Goal: Task Accomplishment & Management: Use online tool/utility

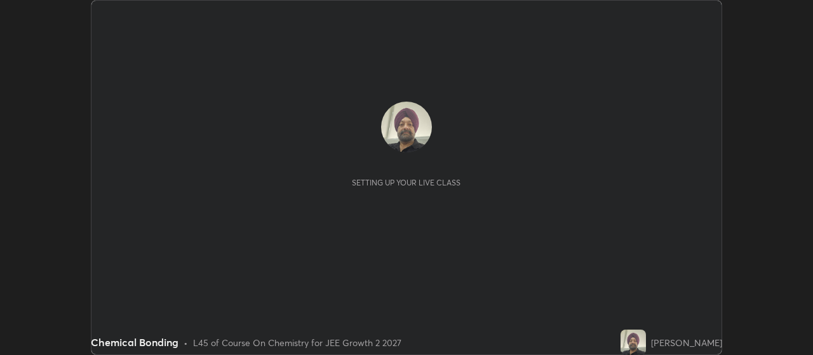
scroll to position [355, 812]
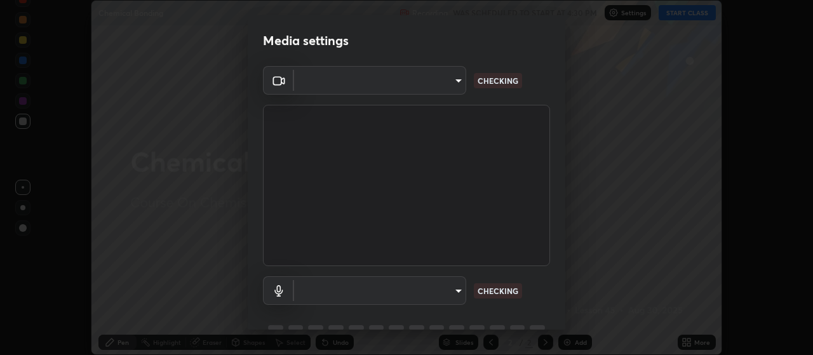
type input "aa80b3cfad25c03b964e6ff1e85cf5bf4b92df3966dde2f5c6b0d50eac350734"
type input "4152eadd631482af786d3cfa734edf88c1bf9d58df27661f67b4df8b2f2fba22"
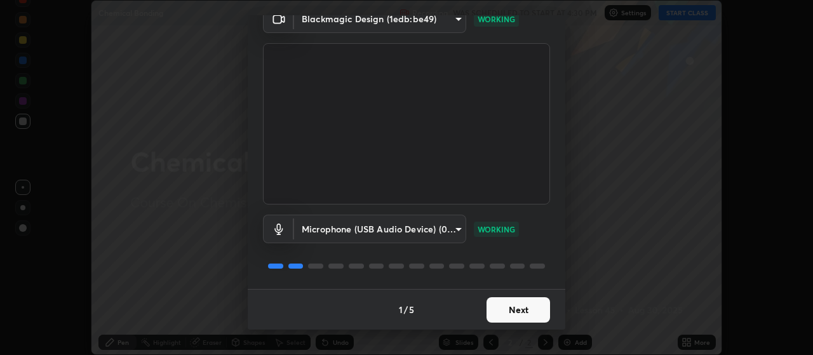
click at [520, 309] on button "Next" at bounding box center [517, 309] width 63 height 25
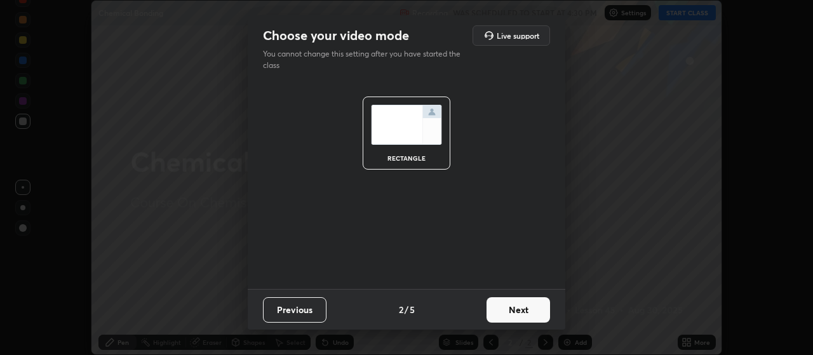
scroll to position [0, 0]
click at [521, 309] on button "Next" at bounding box center [517, 309] width 63 height 25
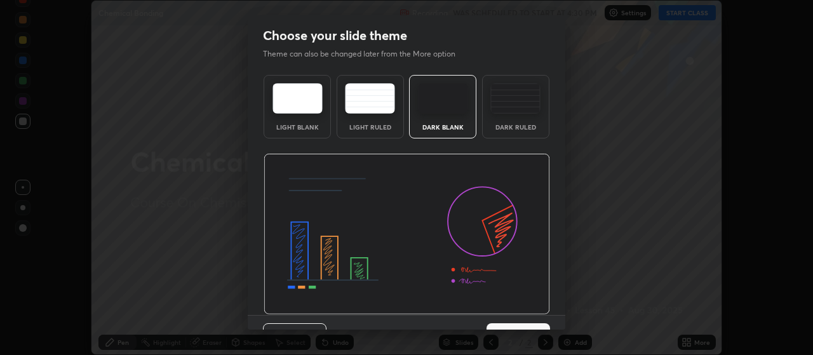
click at [519, 312] on img at bounding box center [406, 234] width 286 height 161
click at [514, 324] on button "Next" at bounding box center [517, 335] width 63 height 25
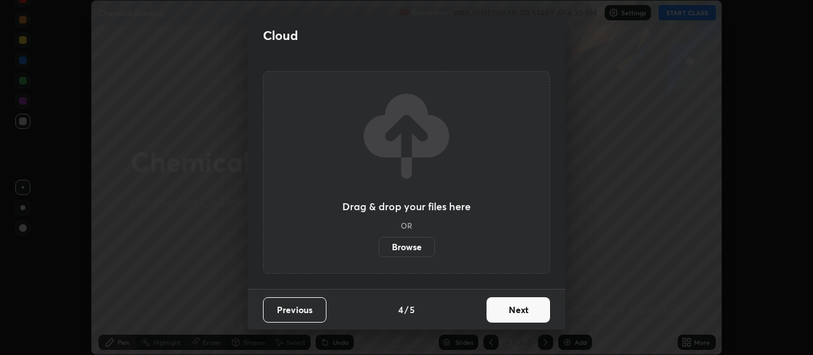
click at [517, 311] on button "Next" at bounding box center [517, 309] width 63 height 25
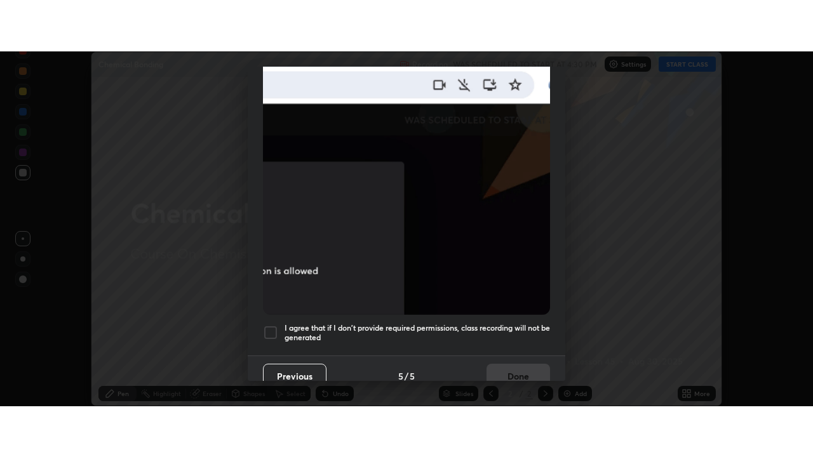
scroll to position [321, 0]
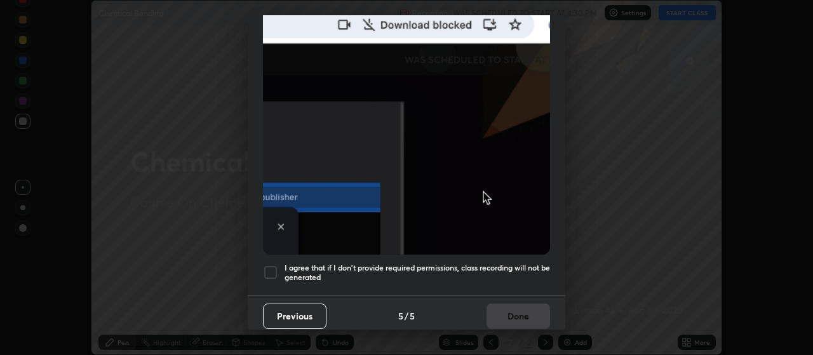
click at [274, 265] on div at bounding box center [270, 272] width 15 height 15
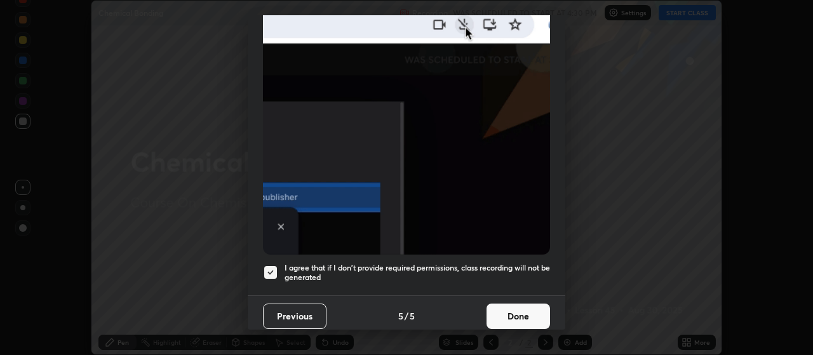
click at [516, 303] on button "Done" at bounding box center [517, 315] width 63 height 25
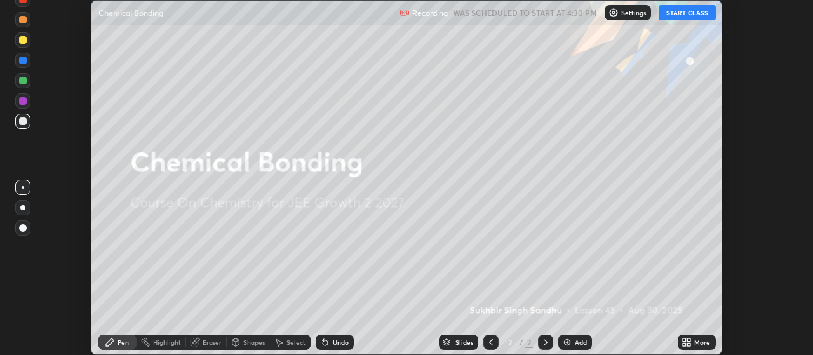
click at [575, 341] on div "Add" at bounding box center [581, 342] width 12 height 6
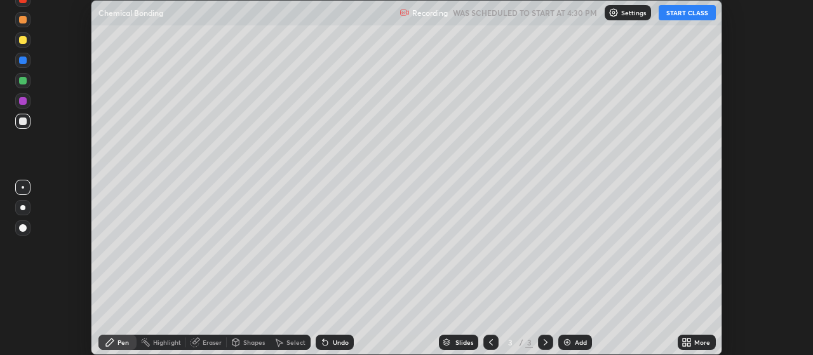
click at [684, 342] on icon at bounding box center [686, 342] width 10 height 10
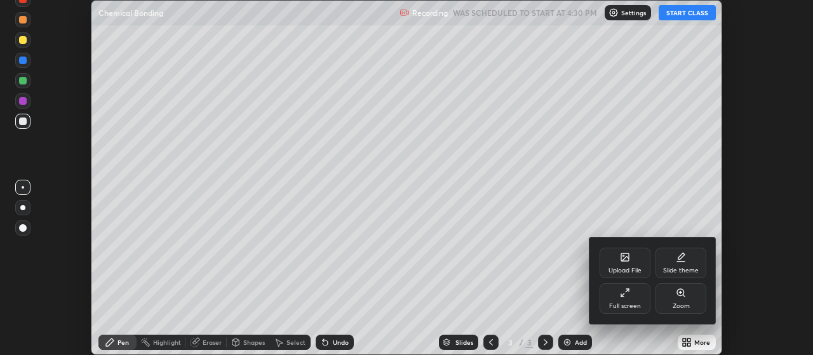
click at [635, 296] on div "Full screen" at bounding box center [624, 298] width 51 height 30
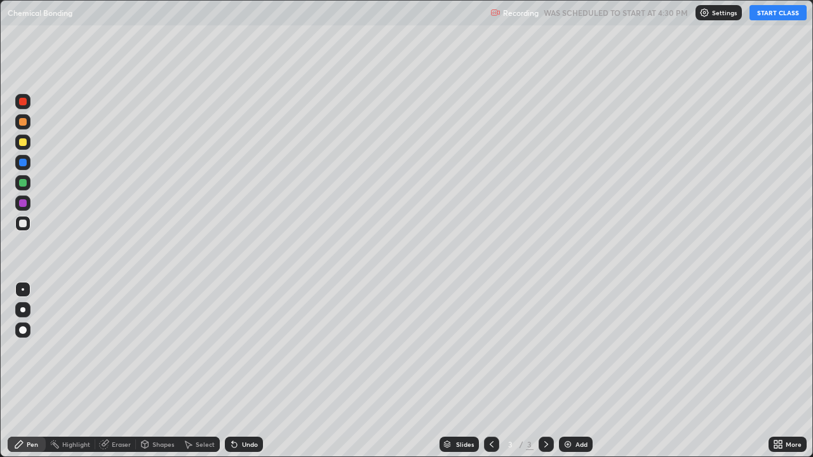
scroll to position [457, 813]
click at [768, 16] on button "START CLASS" at bounding box center [777, 12] width 57 height 15
click at [27, 181] on div at bounding box center [22, 182] width 15 height 15
click at [23, 103] on div at bounding box center [23, 102] width 8 height 8
click at [20, 183] on div at bounding box center [23, 183] width 8 height 8
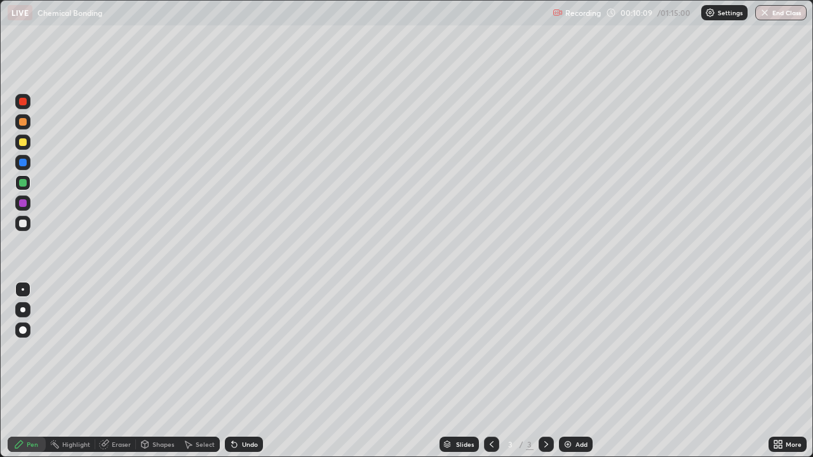
click at [23, 225] on div at bounding box center [23, 224] width 8 height 8
click at [563, 354] on img at bounding box center [568, 444] width 10 height 10
click at [24, 225] on div at bounding box center [23, 224] width 8 height 8
click at [21, 103] on div at bounding box center [23, 102] width 8 height 8
click at [20, 184] on div at bounding box center [23, 183] width 8 height 8
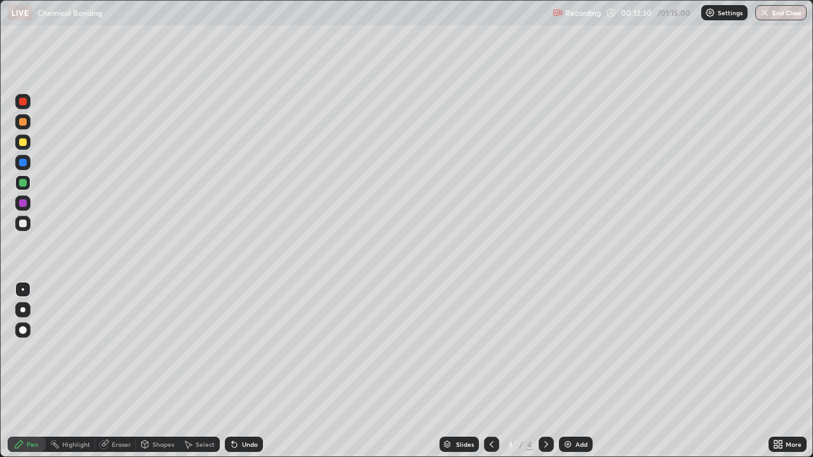
click at [242, 354] on div "Undo" at bounding box center [250, 444] width 16 height 6
click at [244, 354] on div "Undo" at bounding box center [250, 444] width 16 height 6
click at [246, 354] on div "Undo" at bounding box center [250, 444] width 16 height 6
click at [22, 107] on div at bounding box center [22, 101] width 15 height 15
click at [23, 182] on div at bounding box center [23, 183] width 8 height 8
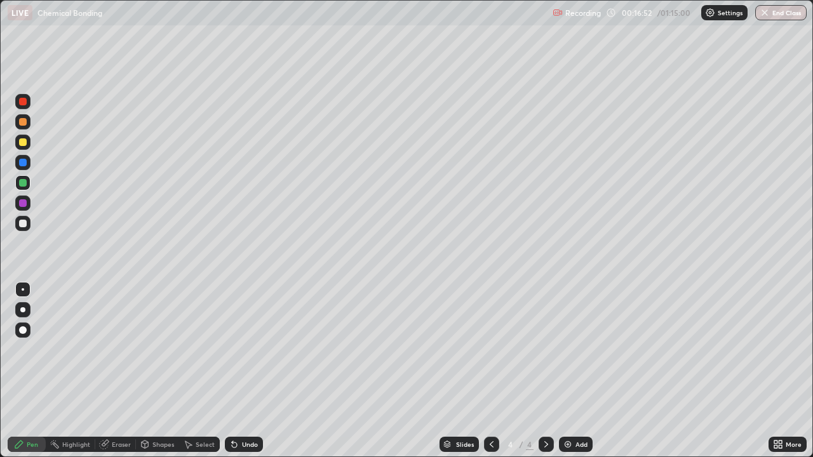
click at [564, 354] on img at bounding box center [568, 444] width 10 height 10
click at [22, 184] on div at bounding box center [23, 183] width 8 height 8
click at [23, 222] on div at bounding box center [23, 224] width 8 height 8
click at [22, 102] on div at bounding box center [23, 102] width 8 height 8
click at [25, 225] on div at bounding box center [23, 224] width 8 height 8
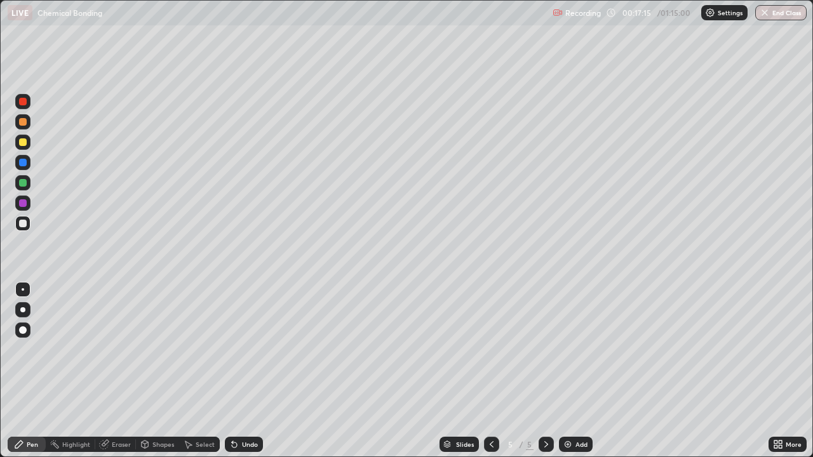
click at [24, 100] on div at bounding box center [23, 102] width 8 height 8
click at [26, 183] on div at bounding box center [23, 183] width 8 height 8
click at [22, 225] on div at bounding box center [23, 224] width 8 height 8
click at [26, 104] on div at bounding box center [22, 101] width 15 height 15
click at [24, 223] on div at bounding box center [23, 224] width 8 height 8
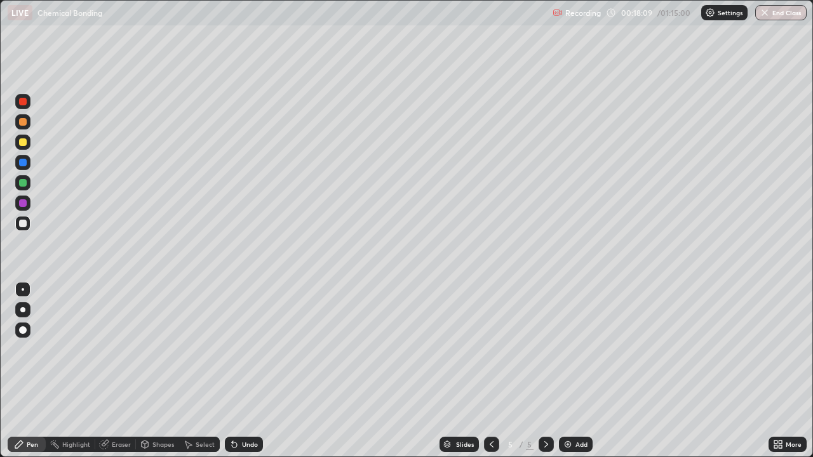
click at [22, 183] on div at bounding box center [23, 183] width 8 height 8
click at [563, 354] on img at bounding box center [568, 444] width 10 height 10
click at [27, 225] on div at bounding box center [22, 223] width 15 height 15
click at [23, 102] on div at bounding box center [23, 102] width 8 height 8
click at [22, 221] on div at bounding box center [23, 224] width 8 height 8
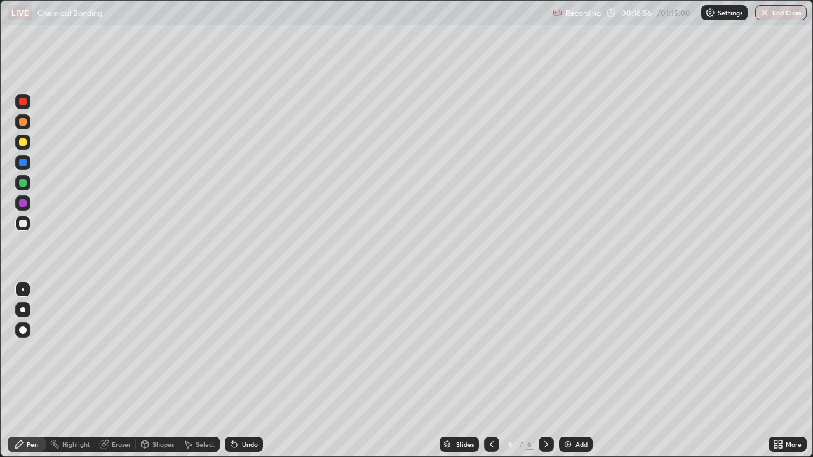
click at [22, 104] on div at bounding box center [23, 102] width 8 height 8
click at [23, 187] on div at bounding box center [22, 182] width 15 height 15
click at [20, 225] on div at bounding box center [23, 224] width 8 height 8
click at [23, 102] on div at bounding box center [23, 102] width 8 height 8
click at [569, 354] on img at bounding box center [568, 444] width 10 height 10
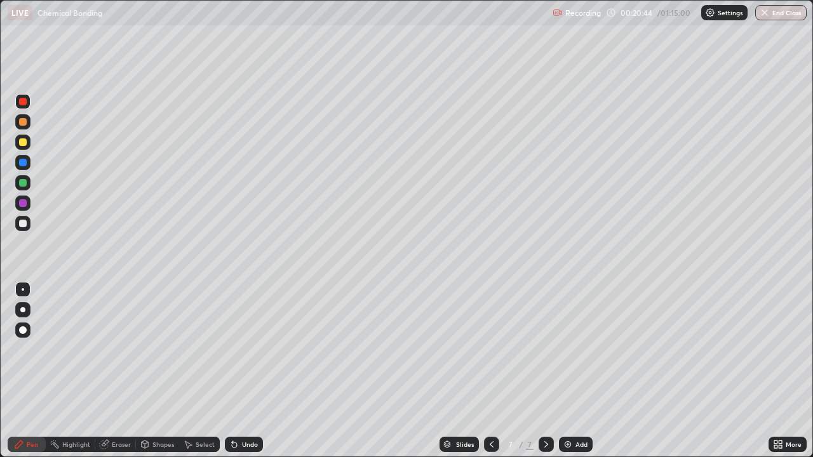
click at [475, 354] on div "Slides" at bounding box center [458, 444] width 39 height 15
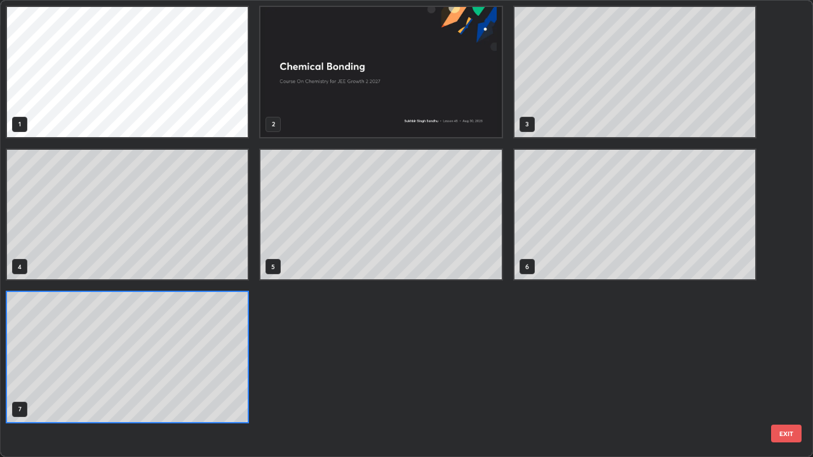
scroll to position [452, 805]
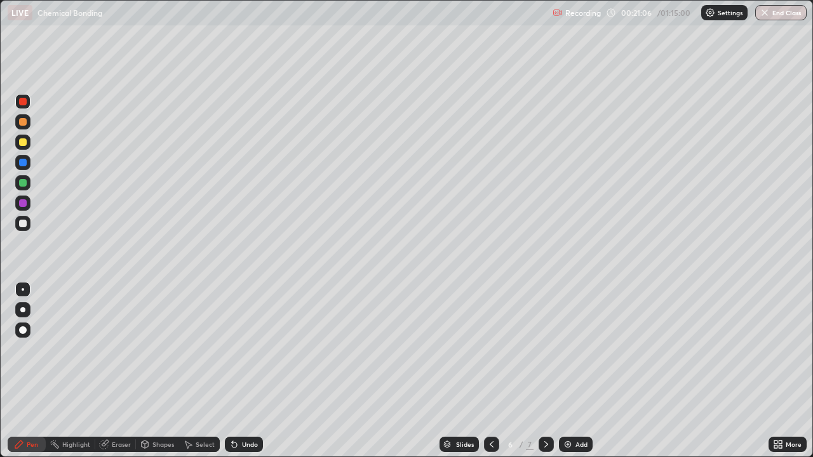
click at [544, 354] on icon at bounding box center [546, 444] width 10 height 10
click at [23, 224] on div at bounding box center [23, 224] width 8 height 8
click at [22, 103] on div at bounding box center [23, 102] width 8 height 8
click at [25, 185] on div at bounding box center [23, 183] width 8 height 8
click at [23, 223] on div at bounding box center [23, 224] width 8 height 8
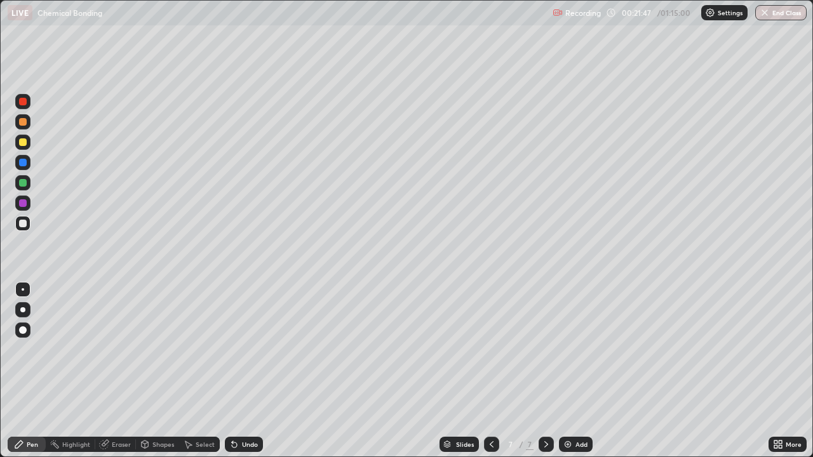
click at [24, 107] on div at bounding box center [22, 101] width 15 height 15
click at [22, 142] on div at bounding box center [23, 142] width 8 height 8
click at [490, 354] on icon at bounding box center [491, 444] width 10 height 10
click at [489, 354] on icon at bounding box center [491, 444] width 10 height 10
click at [252, 354] on div "Undo" at bounding box center [250, 444] width 16 height 6
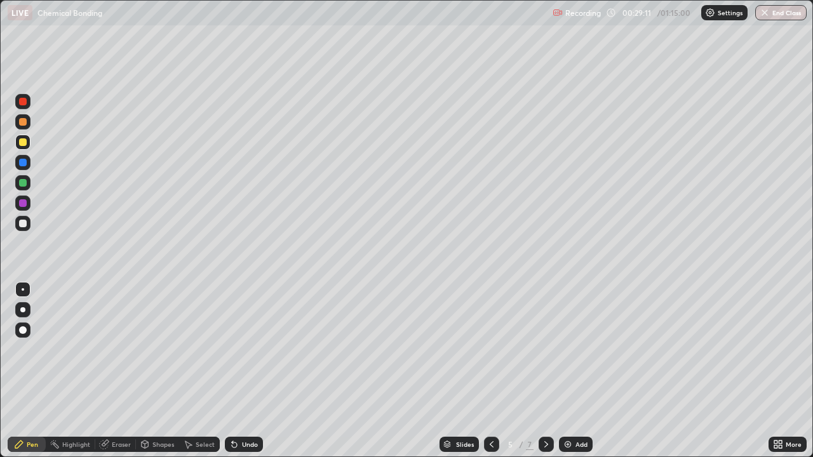
click at [252, 354] on div "Undo" at bounding box center [250, 444] width 16 height 6
click at [251, 354] on div "Undo" at bounding box center [250, 444] width 16 height 6
click at [250, 354] on div "Undo" at bounding box center [250, 444] width 16 height 6
click at [546, 354] on icon at bounding box center [546, 444] width 4 height 6
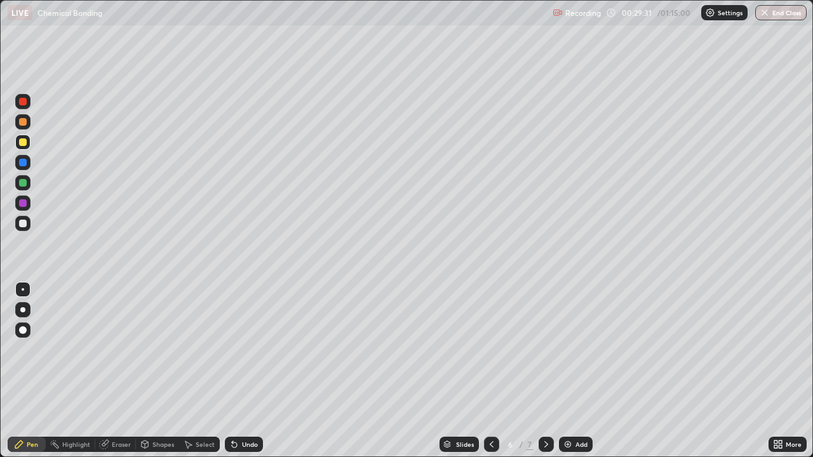
click at [469, 354] on div "Slides" at bounding box center [465, 444] width 18 height 6
click at [568, 354] on img at bounding box center [568, 444] width 10 height 10
click at [22, 143] on div at bounding box center [23, 142] width 8 height 8
click at [23, 223] on div at bounding box center [23, 224] width 8 height 8
click at [578, 354] on div "Add" at bounding box center [581, 444] width 12 height 6
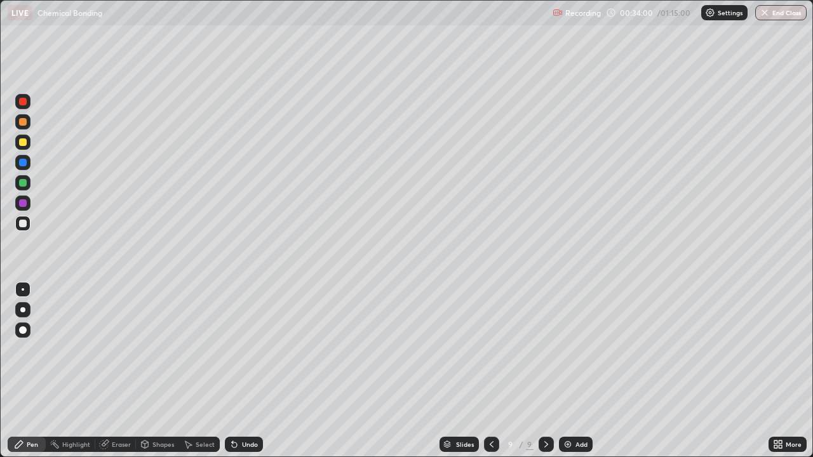
click at [573, 354] on div "Add" at bounding box center [576, 444] width 34 height 15
click at [570, 354] on img at bounding box center [568, 444] width 10 height 10
click at [232, 354] on icon at bounding box center [232, 441] width 1 height 1
click at [235, 354] on icon at bounding box center [234, 445] width 5 height 5
click at [244, 354] on div "Undo" at bounding box center [250, 444] width 16 height 6
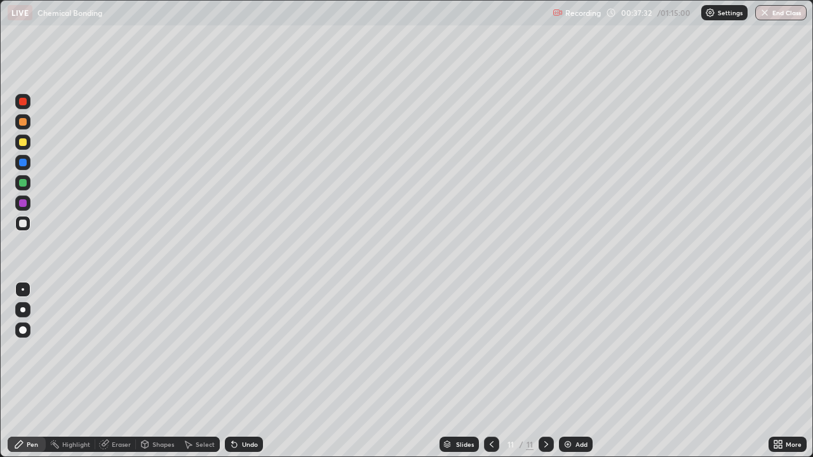
click at [23, 179] on div at bounding box center [23, 183] width 8 height 8
click at [232, 354] on icon at bounding box center [234, 445] width 5 height 5
click at [23, 142] on div at bounding box center [23, 142] width 8 height 8
click at [22, 223] on div at bounding box center [23, 224] width 8 height 8
click at [22, 186] on div at bounding box center [23, 183] width 8 height 8
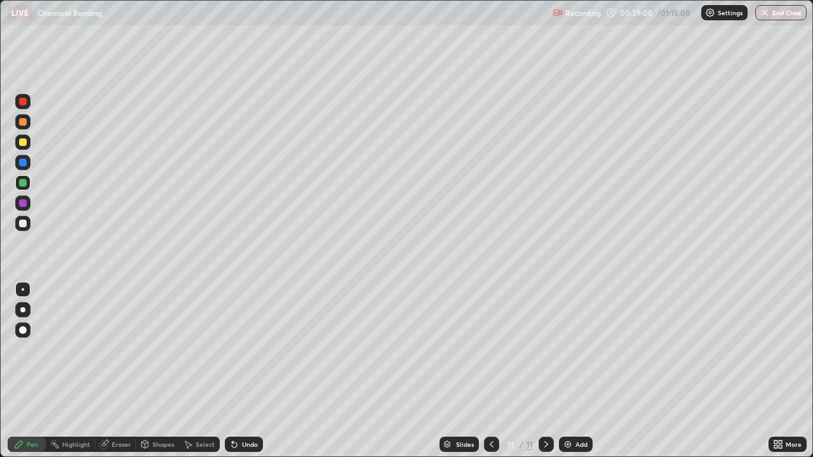
click at [23, 142] on div at bounding box center [23, 142] width 8 height 8
click at [232, 354] on icon at bounding box center [234, 445] width 5 height 5
click at [239, 354] on div "Undo" at bounding box center [244, 444] width 38 height 15
click at [241, 354] on div "Undo" at bounding box center [244, 444] width 38 height 15
click at [20, 122] on div at bounding box center [23, 122] width 8 height 8
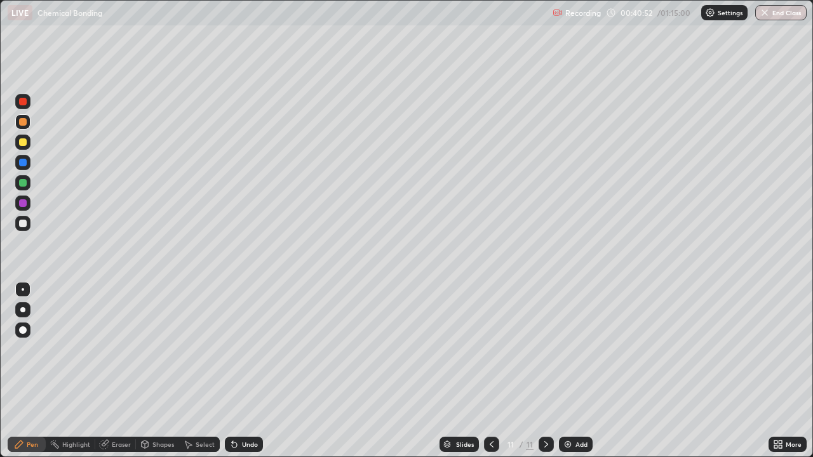
click at [26, 225] on div at bounding box center [23, 224] width 8 height 8
click at [22, 143] on div at bounding box center [23, 142] width 8 height 8
click at [23, 224] on div at bounding box center [23, 224] width 8 height 8
click at [28, 184] on div at bounding box center [22, 182] width 15 height 15
click at [23, 228] on div at bounding box center [22, 223] width 15 height 15
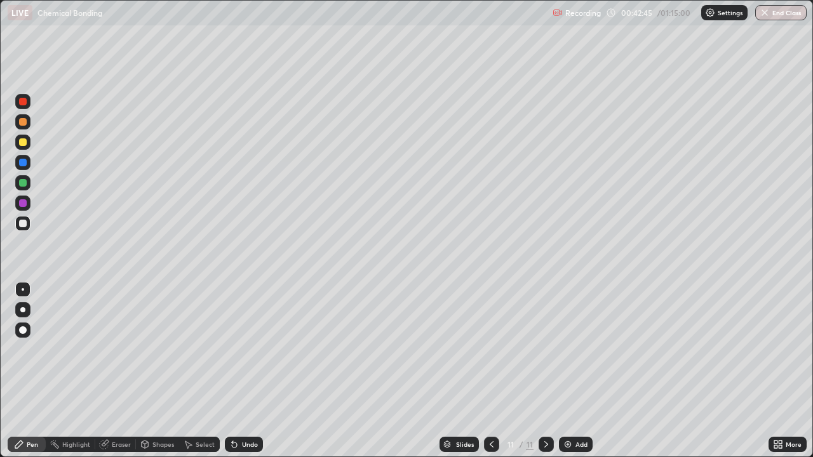
click at [237, 354] on div "Undo" at bounding box center [244, 444] width 38 height 15
click at [22, 183] on div at bounding box center [23, 183] width 8 height 8
click at [24, 145] on div at bounding box center [23, 142] width 8 height 8
click at [23, 123] on div at bounding box center [23, 122] width 8 height 8
click at [24, 222] on div at bounding box center [23, 224] width 8 height 8
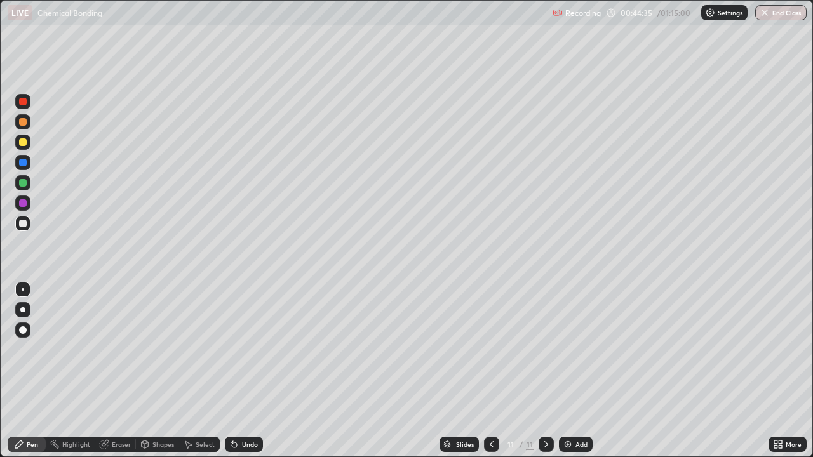
click at [23, 145] on div at bounding box center [23, 142] width 8 height 8
click at [22, 183] on div at bounding box center [23, 183] width 8 height 8
click at [250, 354] on div "Undo" at bounding box center [250, 444] width 16 height 6
click at [571, 354] on img at bounding box center [568, 444] width 10 height 10
click at [23, 225] on div at bounding box center [23, 224] width 8 height 8
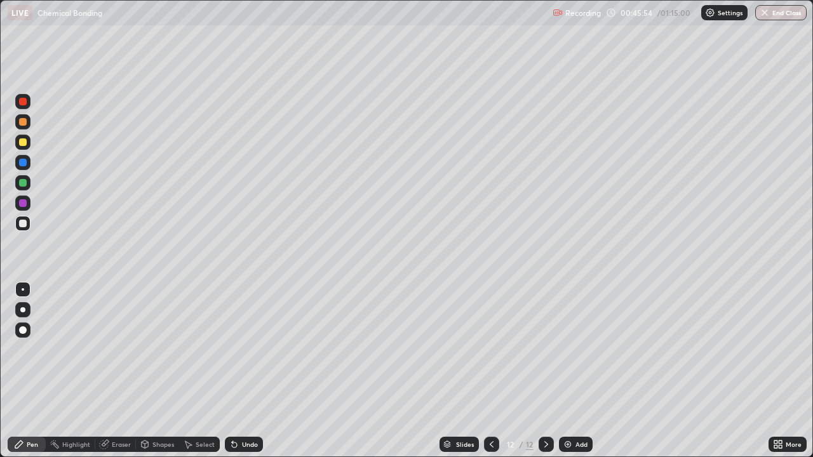
click at [22, 186] on div at bounding box center [23, 183] width 8 height 8
click at [238, 354] on div "Undo" at bounding box center [244, 444] width 38 height 15
click at [243, 354] on div "Undo" at bounding box center [250, 444] width 16 height 6
click at [245, 354] on div "Undo" at bounding box center [250, 444] width 16 height 6
click at [23, 143] on div at bounding box center [23, 142] width 8 height 8
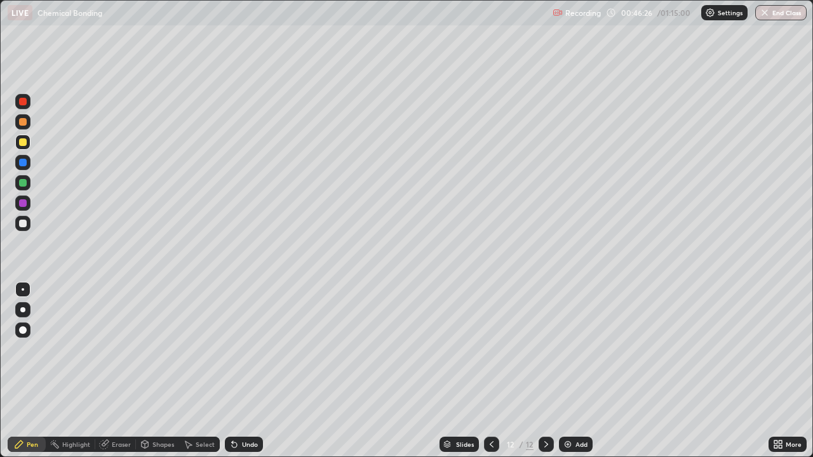
click at [21, 225] on div at bounding box center [23, 224] width 8 height 8
click at [22, 184] on div at bounding box center [23, 183] width 8 height 8
click at [23, 147] on div at bounding box center [22, 142] width 15 height 15
click at [24, 125] on div at bounding box center [23, 122] width 8 height 8
click at [25, 220] on div at bounding box center [22, 223] width 15 height 15
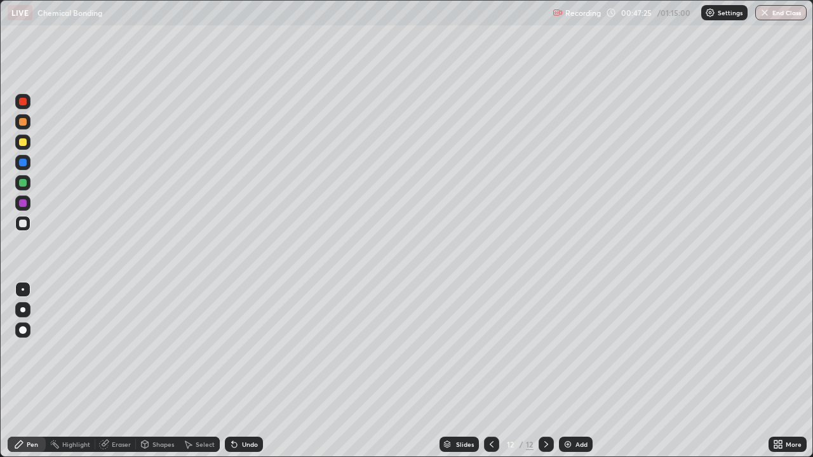
click at [25, 145] on div at bounding box center [22, 142] width 15 height 15
click at [29, 226] on div at bounding box center [22, 223] width 15 height 15
click at [243, 354] on div "Undo" at bounding box center [250, 444] width 16 height 6
click at [26, 184] on div at bounding box center [23, 183] width 8 height 8
click at [23, 142] on div at bounding box center [23, 142] width 8 height 8
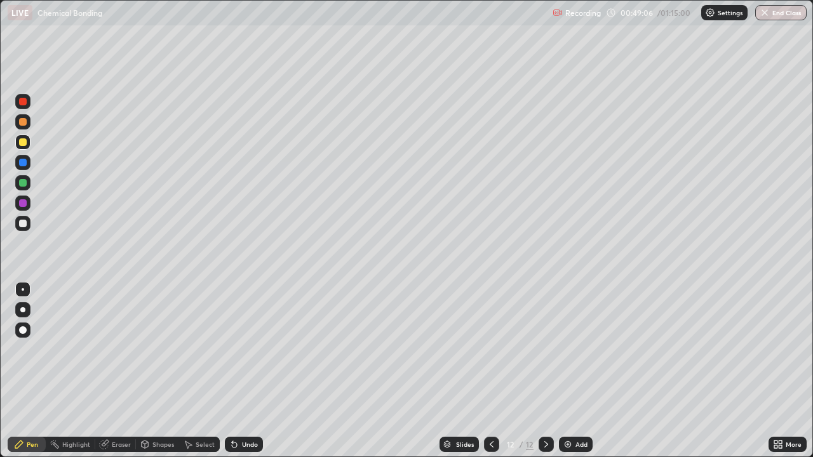
click at [22, 185] on div at bounding box center [23, 183] width 8 height 8
click at [26, 227] on div at bounding box center [22, 223] width 15 height 15
click at [22, 143] on div at bounding box center [23, 142] width 8 height 8
click at [22, 122] on div at bounding box center [23, 122] width 8 height 8
click at [26, 224] on div at bounding box center [23, 224] width 8 height 8
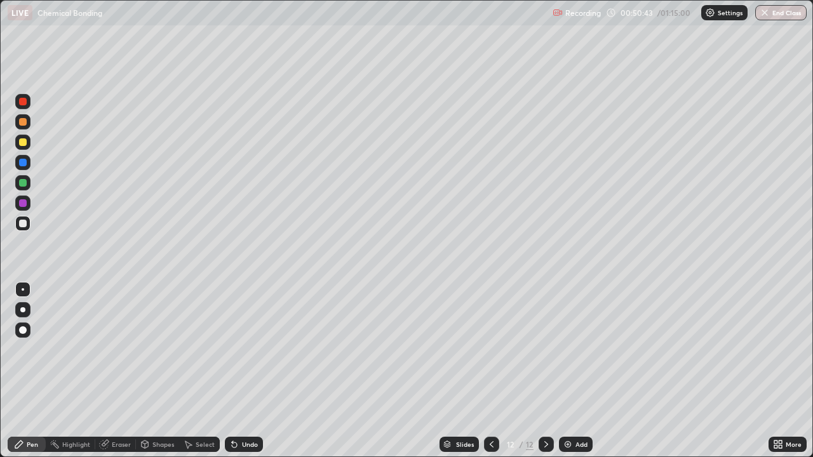
click at [28, 147] on div at bounding box center [22, 142] width 15 height 15
click at [580, 354] on div "Add" at bounding box center [581, 444] width 12 height 6
click at [236, 354] on icon at bounding box center [234, 444] width 10 height 10
click at [237, 354] on icon at bounding box center [234, 444] width 10 height 10
click at [22, 225] on div at bounding box center [23, 224] width 8 height 8
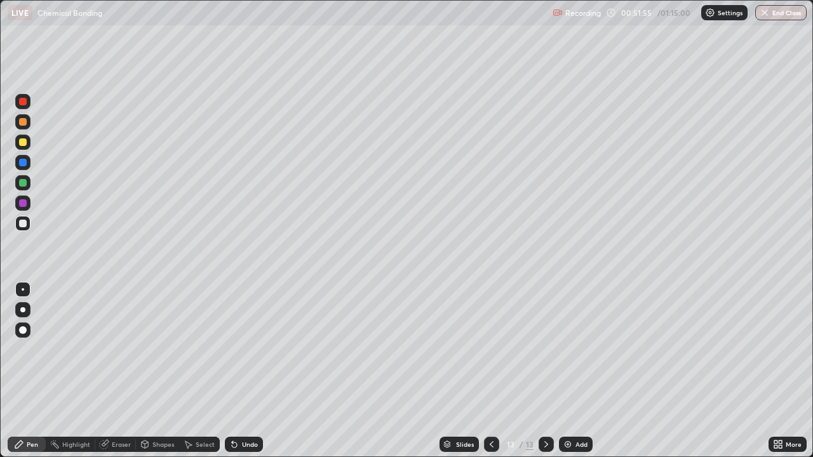
click at [22, 222] on div at bounding box center [23, 224] width 8 height 8
click at [235, 354] on icon at bounding box center [234, 444] width 10 height 10
click at [237, 354] on icon at bounding box center [234, 444] width 10 height 10
click at [22, 225] on div at bounding box center [23, 224] width 8 height 8
click at [23, 184] on div at bounding box center [23, 183] width 8 height 8
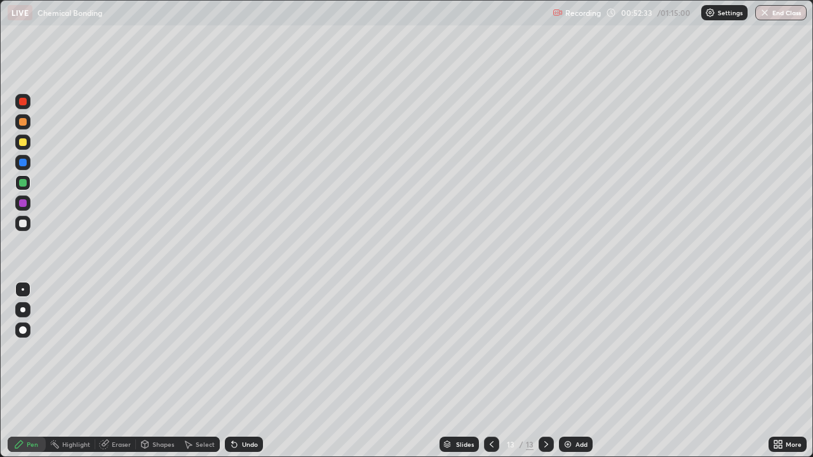
click at [22, 143] on div at bounding box center [23, 142] width 8 height 8
click at [21, 183] on div at bounding box center [23, 183] width 8 height 8
click at [22, 145] on div at bounding box center [23, 142] width 8 height 8
click at [23, 163] on div at bounding box center [23, 163] width 8 height 8
click at [24, 220] on div at bounding box center [23, 224] width 8 height 8
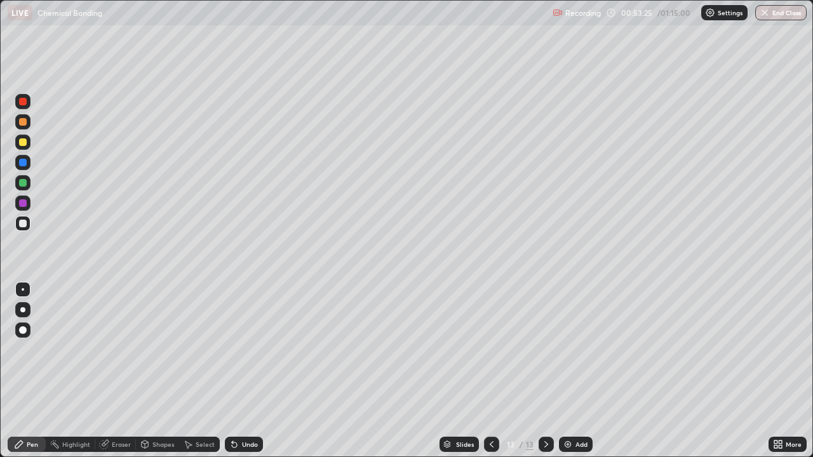
click at [22, 162] on div at bounding box center [23, 163] width 8 height 8
click at [22, 102] on div at bounding box center [23, 102] width 8 height 8
click at [22, 183] on div at bounding box center [23, 183] width 8 height 8
click at [20, 142] on div at bounding box center [23, 142] width 8 height 8
click at [23, 223] on div at bounding box center [23, 224] width 8 height 8
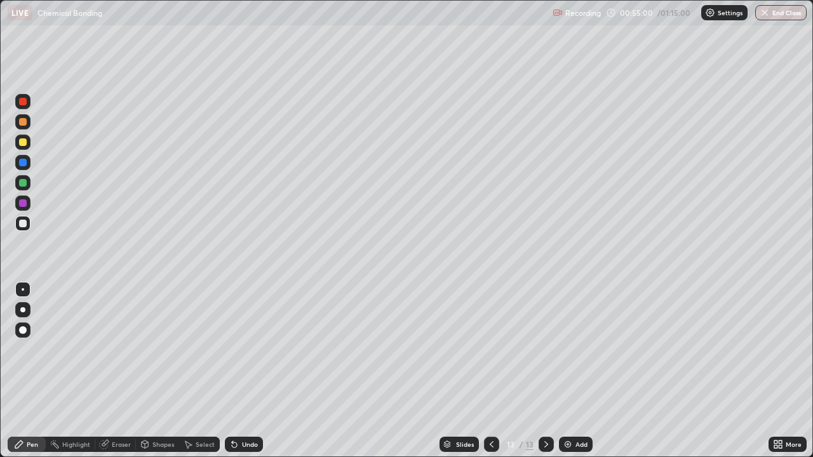
click at [238, 354] on div "Undo" at bounding box center [244, 444] width 38 height 15
click at [23, 184] on div at bounding box center [23, 183] width 8 height 8
click at [22, 226] on div at bounding box center [23, 224] width 8 height 8
click at [22, 185] on div at bounding box center [23, 183] width 8 height 8
click at [25, 222] on div at bounding box center [23, 224] width 8 height 8
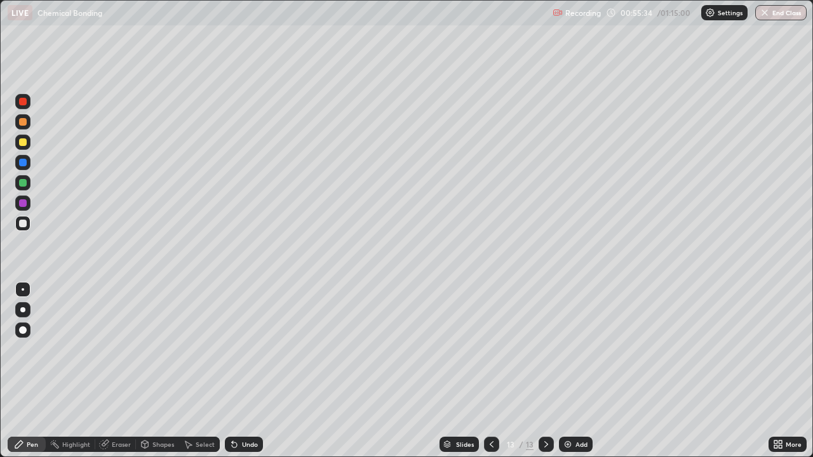
click at [23, 141] on div at bounding box center [23, 142] width 8 height 8
click at [21, 119] on div at bounding box center [23, 122] width 8 height 8
click at [23, 226] on div at bounding box center [23, 224] width 8 height 8
click at [20, 140] on div at bounding box center [23, 142] width 8 height 8
click at [770, 13] on button "End Class" at bounding box center [781, 12] width 50 height 15
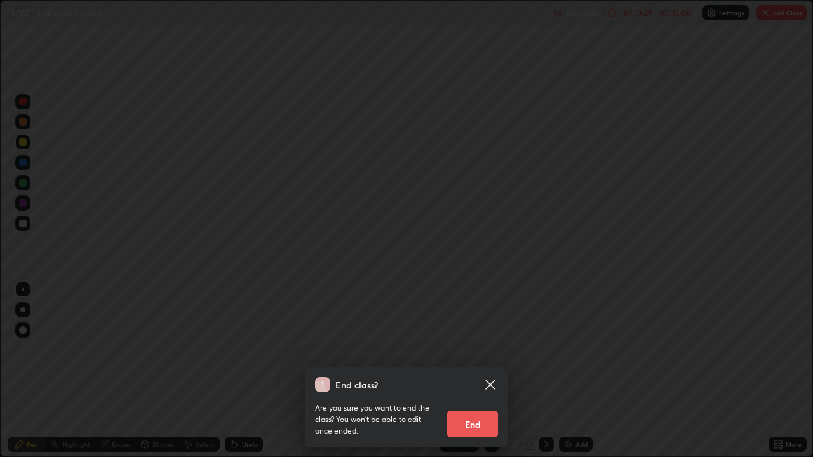
click at [474, 354] on button "End" at bounding box center [472, 423] width 51 height 25
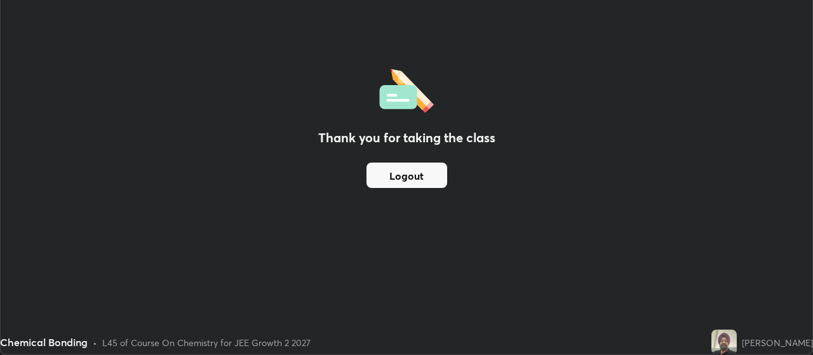
scroll to position [63134, 62676]
